Goal: Obtain resource: Download file/media

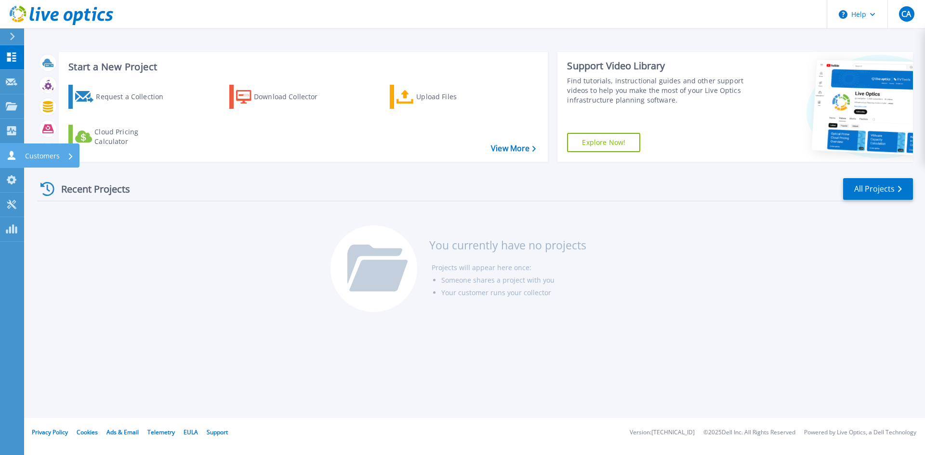
click at [42, 157] on p "Customers" at bounding box center [42, 156] width 35 height 25
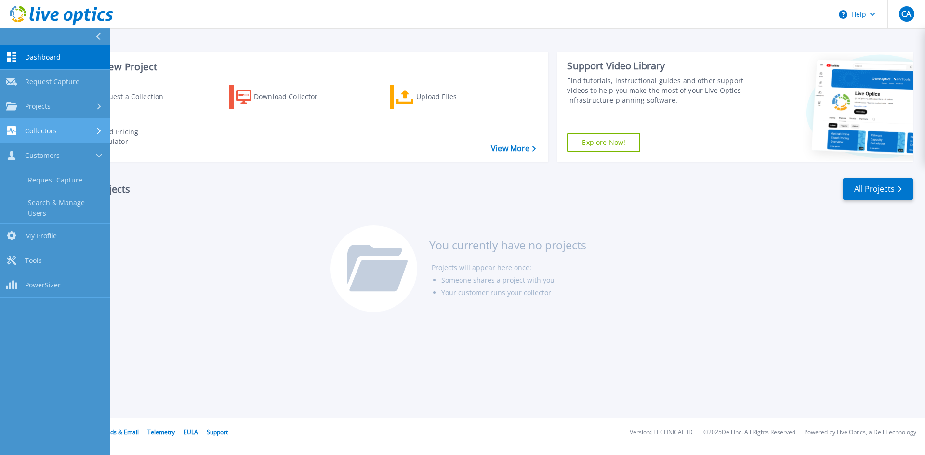
click at [47, 128] on span "Collectors" at bounding box center [41, 131] width 32 height 9
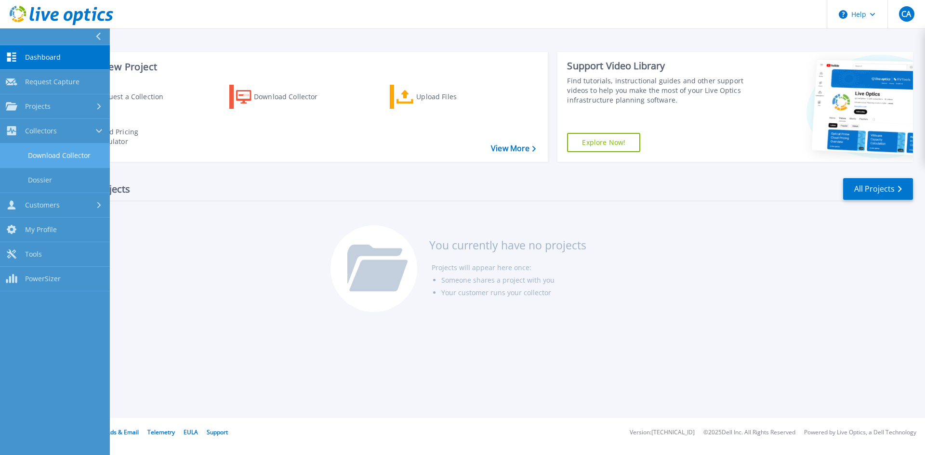
click at [48, 153] on link "Download Collector" at bounding box center [55, 156] width 110 height 25
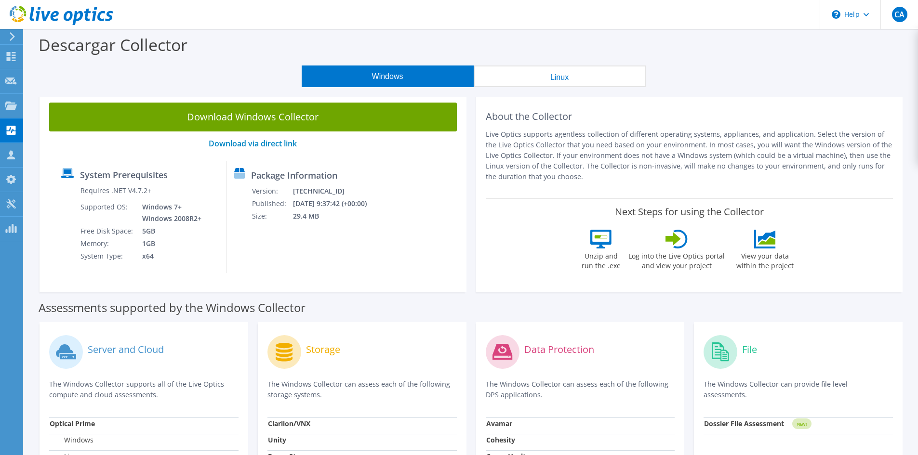
click at [380, 79] on button "Windows" at bounding box center [388, 77] width 172 height 22
click at [547, 75] on button "Linux" at bounding box center [560, 77] width 172 height 22
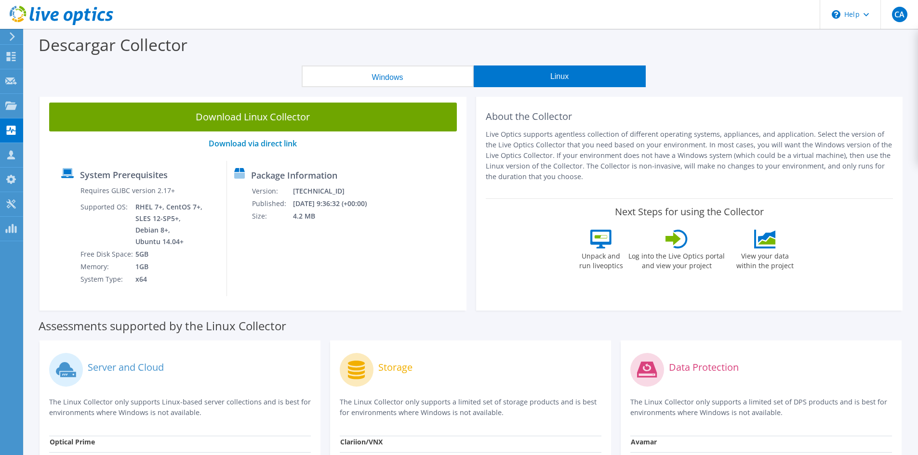
click at [431, 75] on button "Windows" at bounding box center [388, 77] width 172 height 22
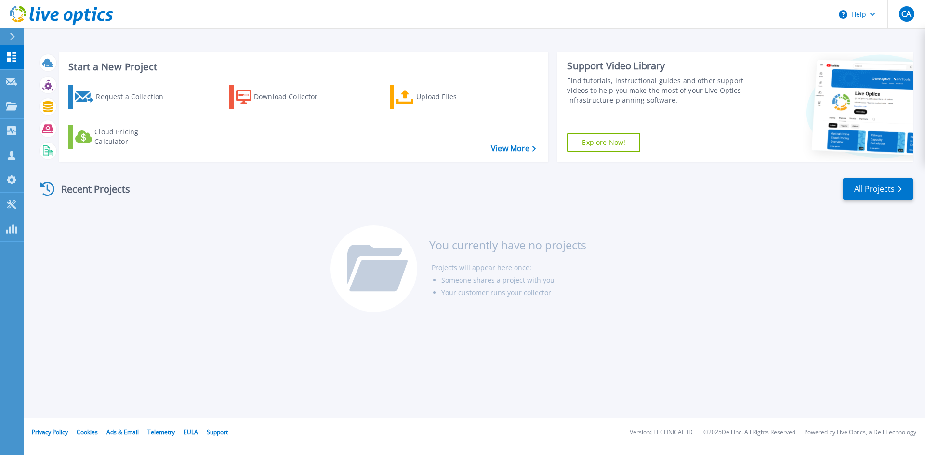
click at [86, 193] on div "Recent Projects" at bounding box center [90, 189] width 106 height 24
click at [33, 154] on p "Customers" at bounding box center [42, 156] width 35 height 25
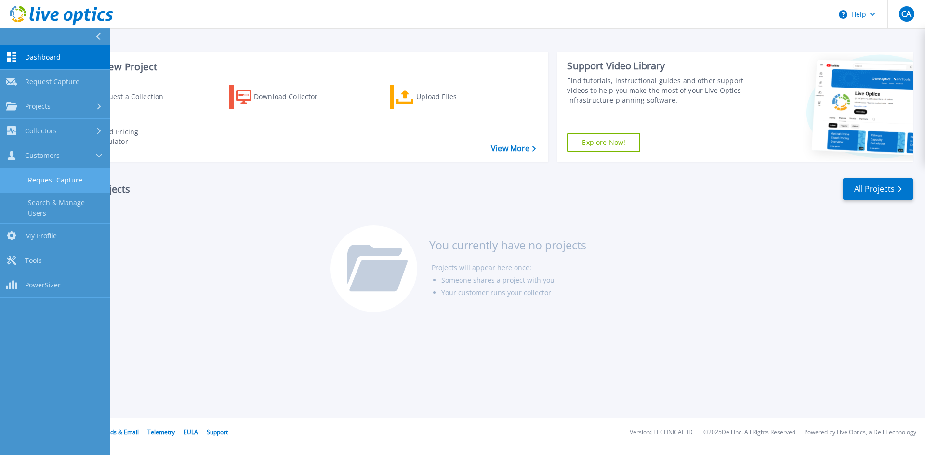
click at [51, 181] on link "Request Capture" at bounding box center [55, 180] width 110 height 25
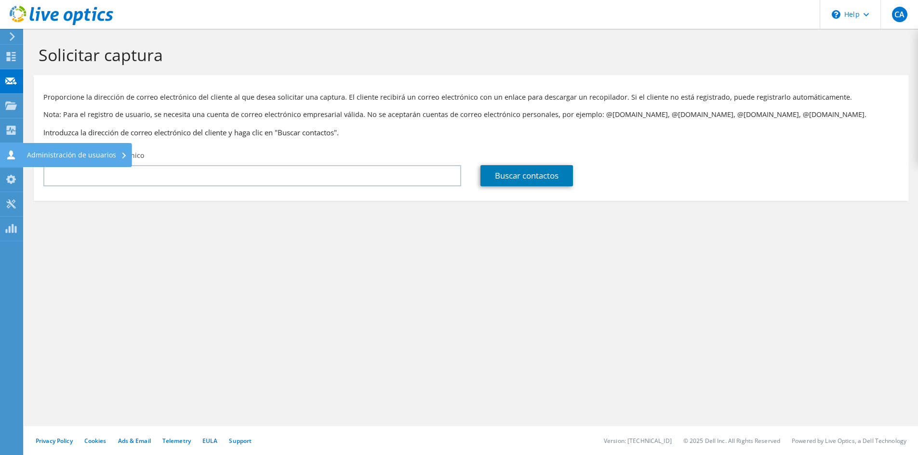
click at [44, 157] on div "Administración de usuarios" at bounding box center [77, 155] width 110 height 24
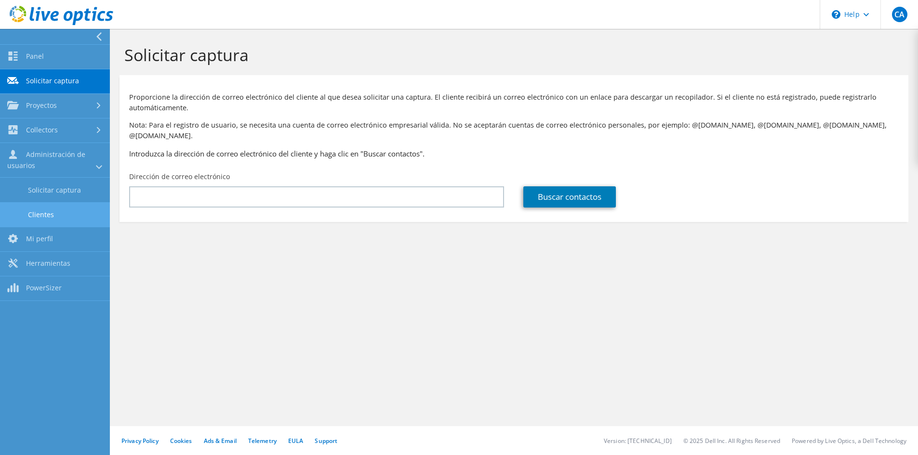
click at [36, 215] on link "Clientes" at bounding box center [55, 214] width 110 height 25
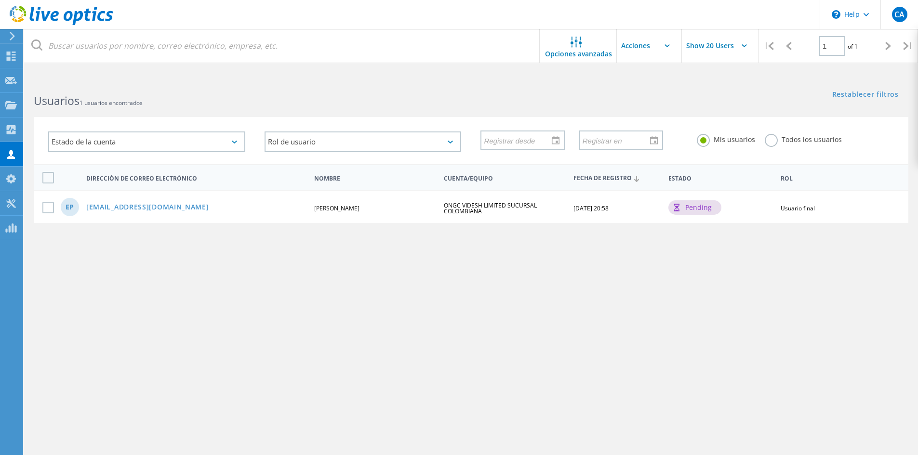
drag, startPoint x: 624, startPoint y: 208, endPoint x: 573, endPoint y: 206, distance: 51.1
click at [573, 206] on div "[DATE] 20:58" at bounding box center [617, 209] width 96 height 6
copy span "[DATE] 20:58"
